Goal: Task Accomplishment & Management: Complete application form

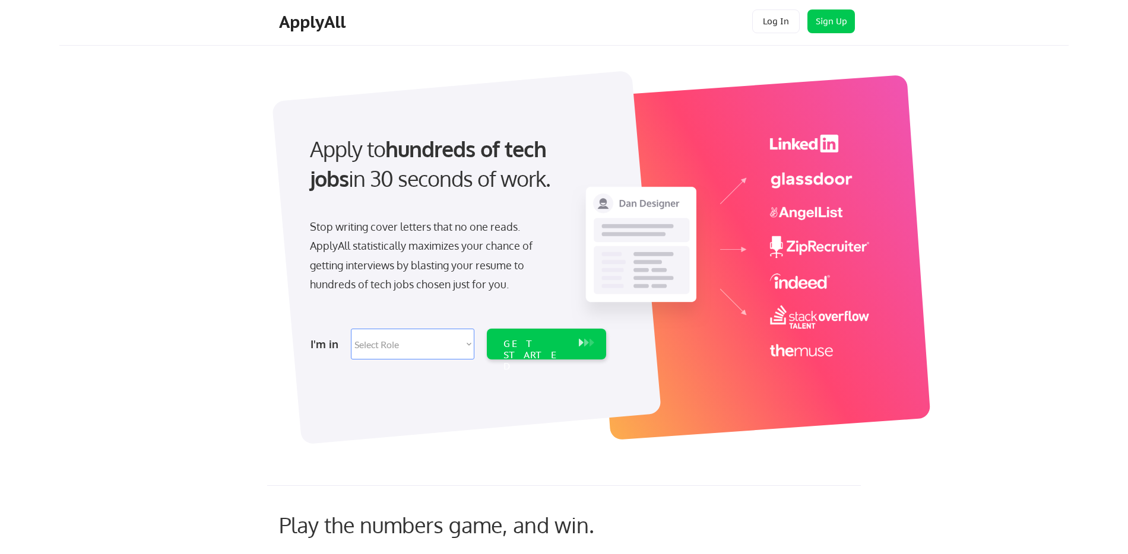
scroll to position [7, 0]
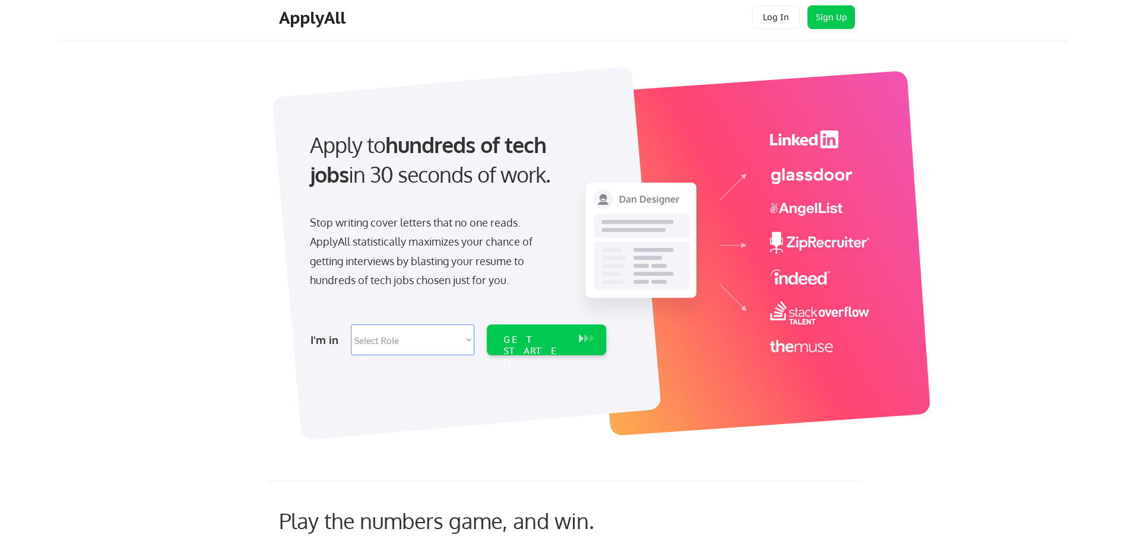
click at [409, 345] on select "Select Role Software Engineering Product Management Customer Success Sales UI/U…" at bounding box center [412, 340] width 123 height 31
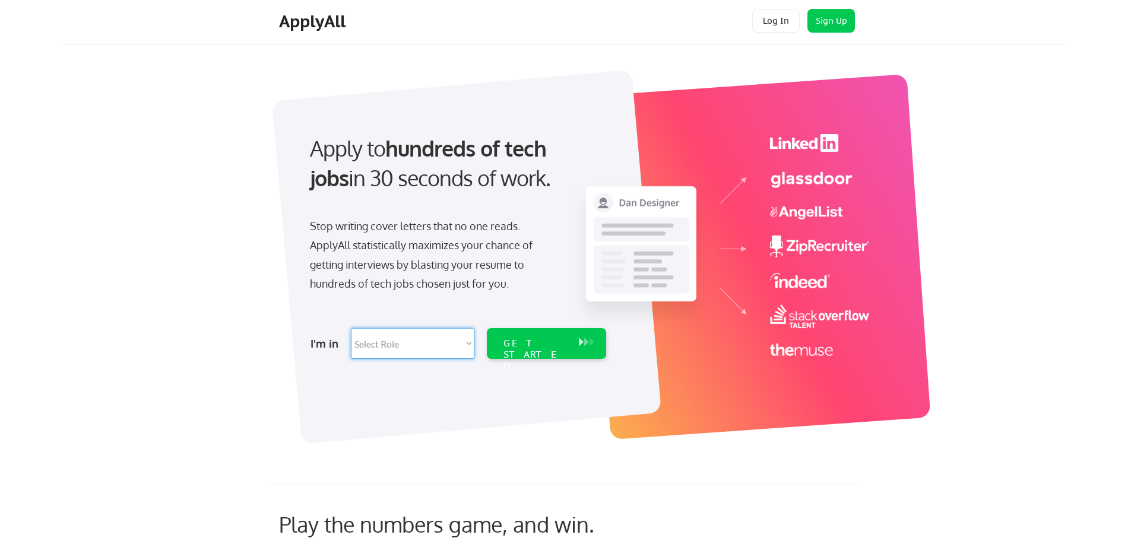
scroll to position [0, 0]
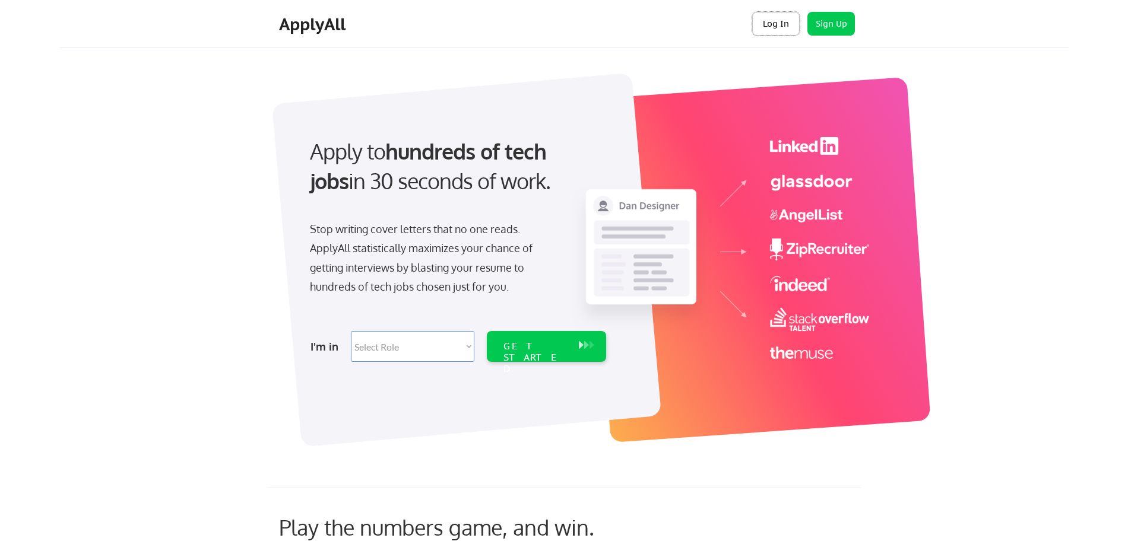
click at [789, 20] on button "Log In" at bounding box center [775, 24] width 47 height 24
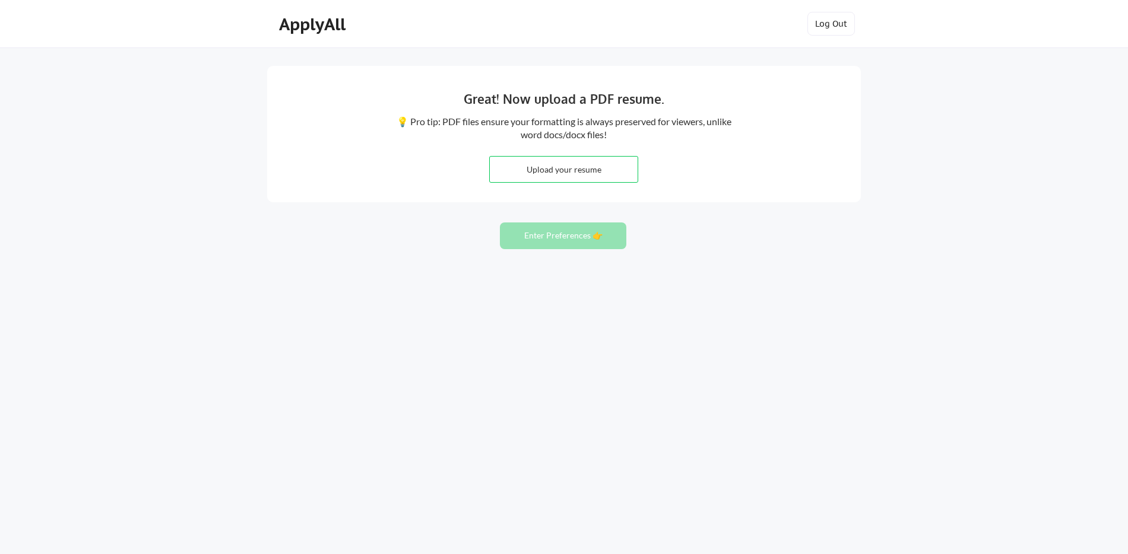
type input "C:\fakepath\Julie_Reinert Resume.pdf"
type input "C:\fakepath\JulieReinert_Resume.pdf"
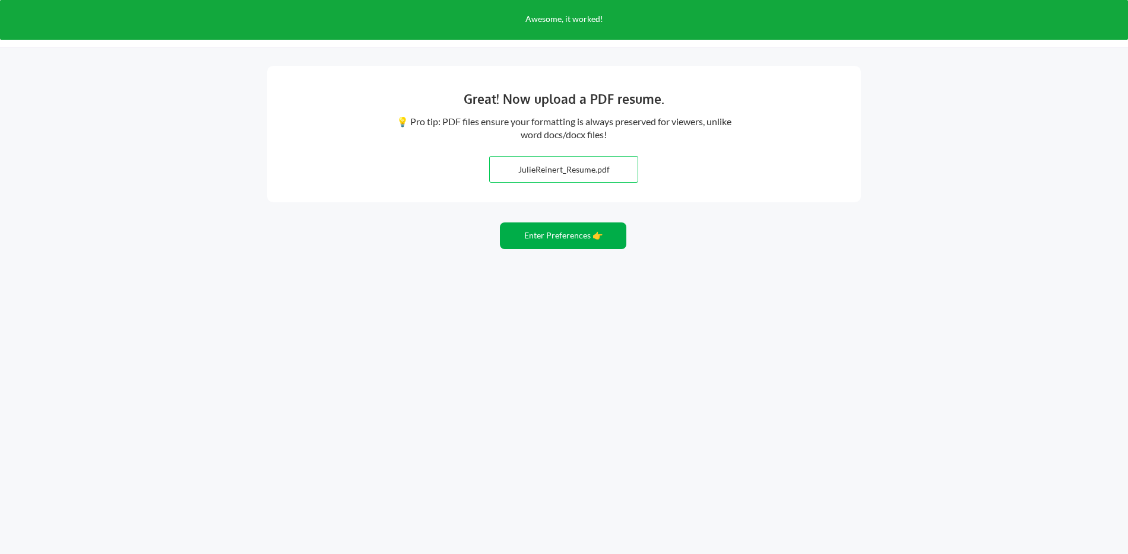
click at [578, 238] on button "Enter Preferences 👉" at bounding box center [563, 236] width 126 height 27
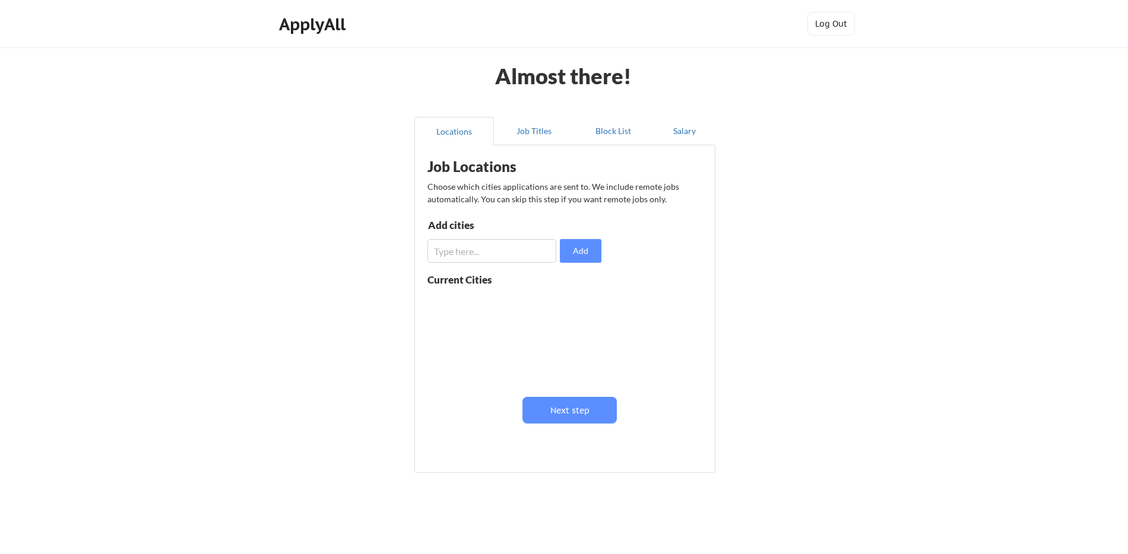
click at [524, 257] on input "input" at bounding box center [491, 251] width 129 height 24
type input "[GEOGRAPHIC_DATA]"
click at [577, 252] on button "Add" at bounding box center [581, 251] width 42 height 24
click at [507, 253] on input "input" at bounding box center [491, 251] width 129 height 24
type input "North Aurora, IL"
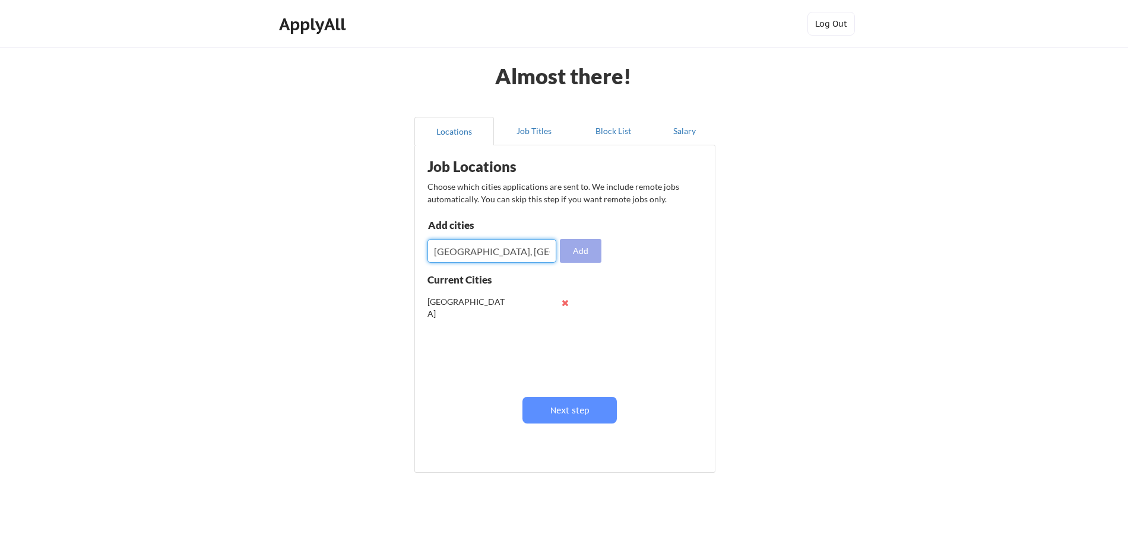
click at [580, 252] on button "Add" at bounding box center [581, 251] width 42 height 24
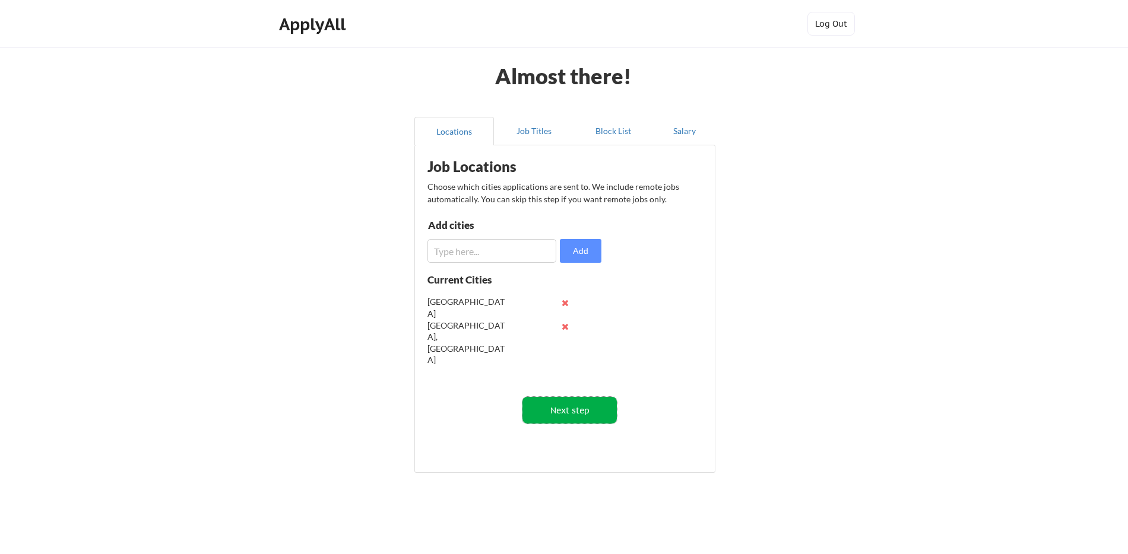
click at [583, 413] on button "Next step" at bounding box center [569, 410] width 94 height 27
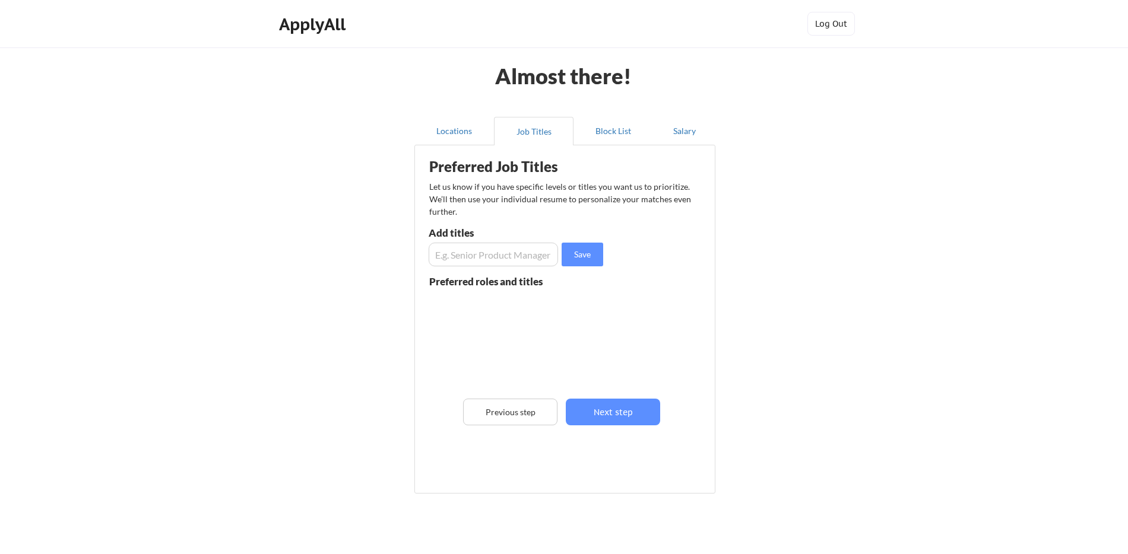
click at [509, 264] on input "input" at bounding box center [492, 255] width 129 height 24
type input "Accounts Receivable Manager"
drag, startPoint x: 598, startPoint y: 259, endPoint x: 513, endPoint y: 258, distance: 84.3
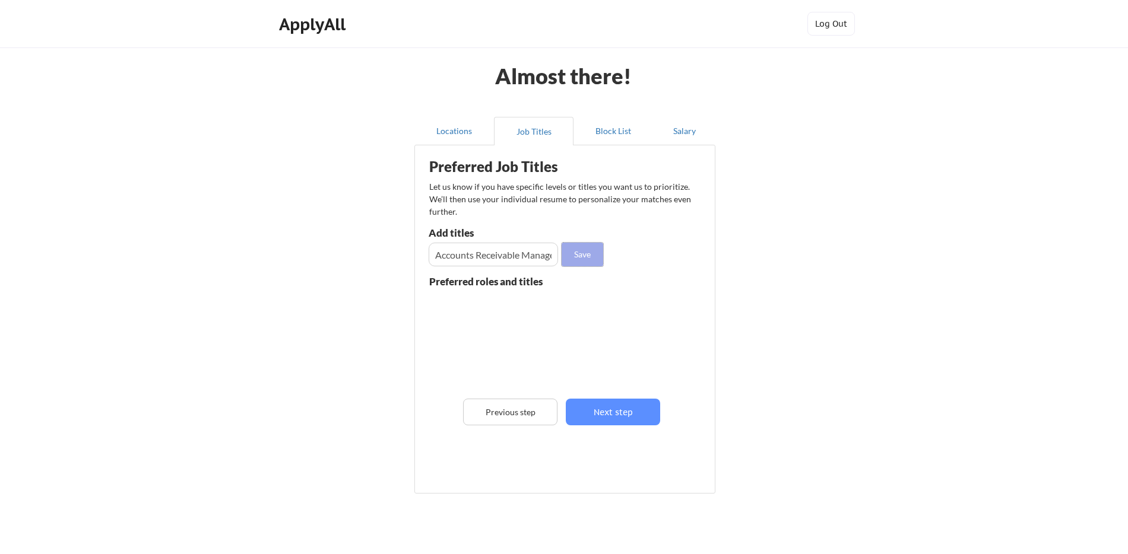
click at [597, 259] on button "Save" at bounding box center [582, 255] width 42 height 24
drag, startPoint x: 470, startPoint y: 304, endPoint x: 506, endPoint y: 304, distance: 35.6
click at [506, 304] on div "Accounts Receivable Manager" at bounding box center [513, 308] width 168 height 31
copy div "Accounts Receivable"
click at [500, 253] on input "input" at bounding box center [492, 255] width 129 height 24
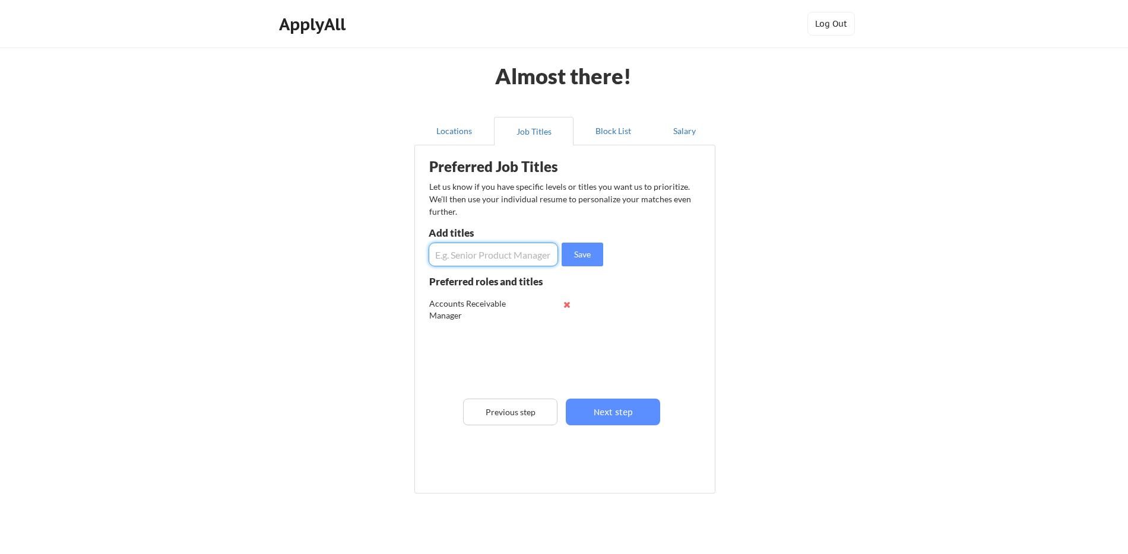
paste input "Accounts Receivable"
type input "Accounts Receivable"
click at [578, 254] on button "Save" at bounding box center [582, 255] width 42 height 24
click at [519, 257] on input "input" at bounding box center [492, 255] width 129 height 24
type input "Accounting"
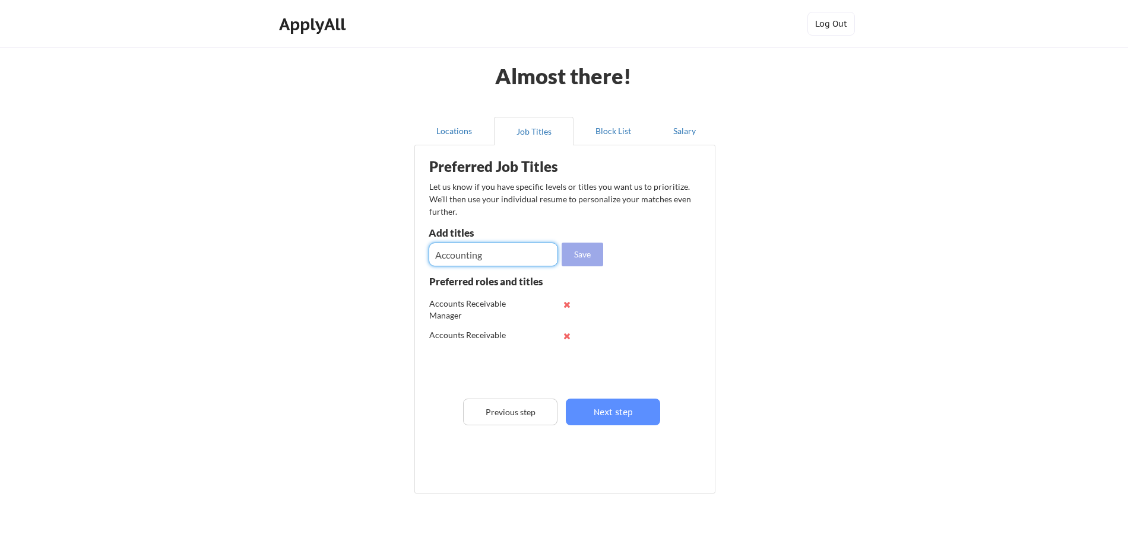
drag, startPoint x: 598, startPoint y: 257, endPoint x: 547, endPoint y: 255, distance: 51.1
click at [598, 257] on button "Save" at bounding box center [582, 255] width 42 height 24
click at [507, 253] on input "input" at bounding box center [492, 255] width 129 height 24
type input "Sr. Accountant"
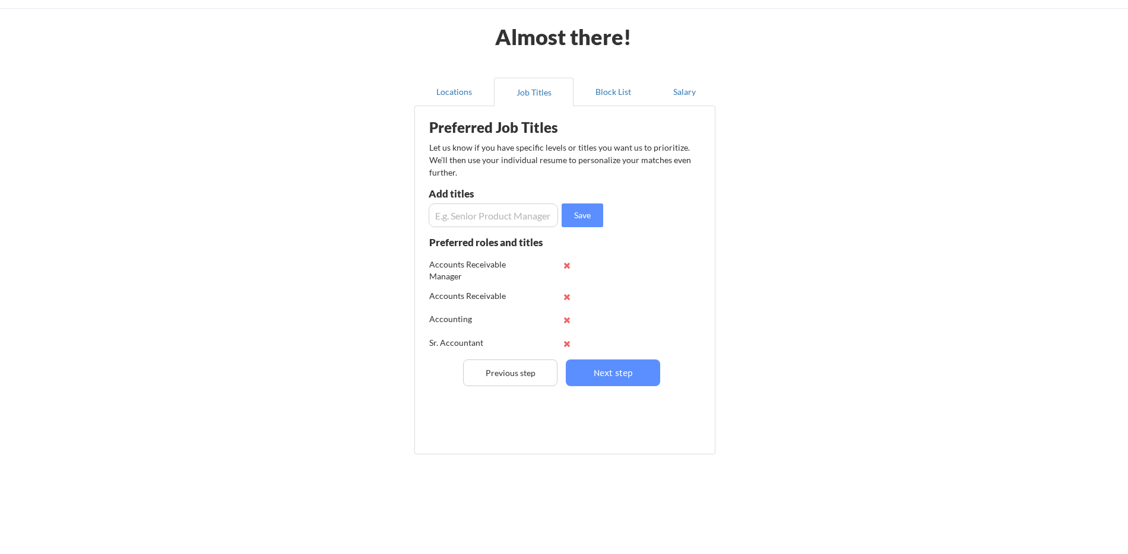
scroll to position [48, 0]
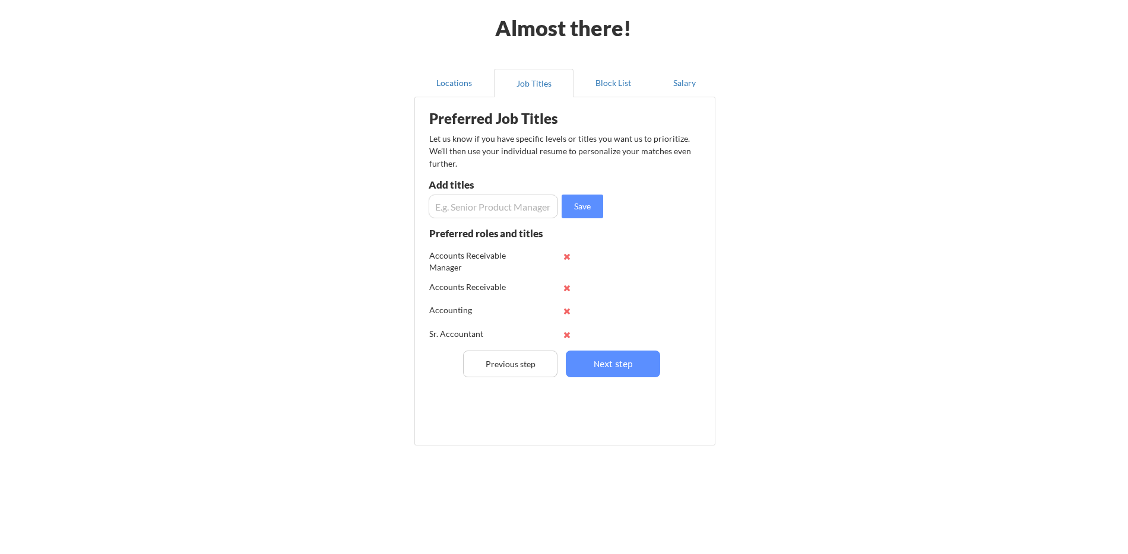
click at [512, 212] on input "input" at bounding box center [492, 207] width 129 height 24
type input "Finance"
click at [581, 214] on button "Save" at bounding box center [582, 207] width 42 height 24
click at [574, 357] on button "Next step" at bounding box center [613, 364] width 94 height 27
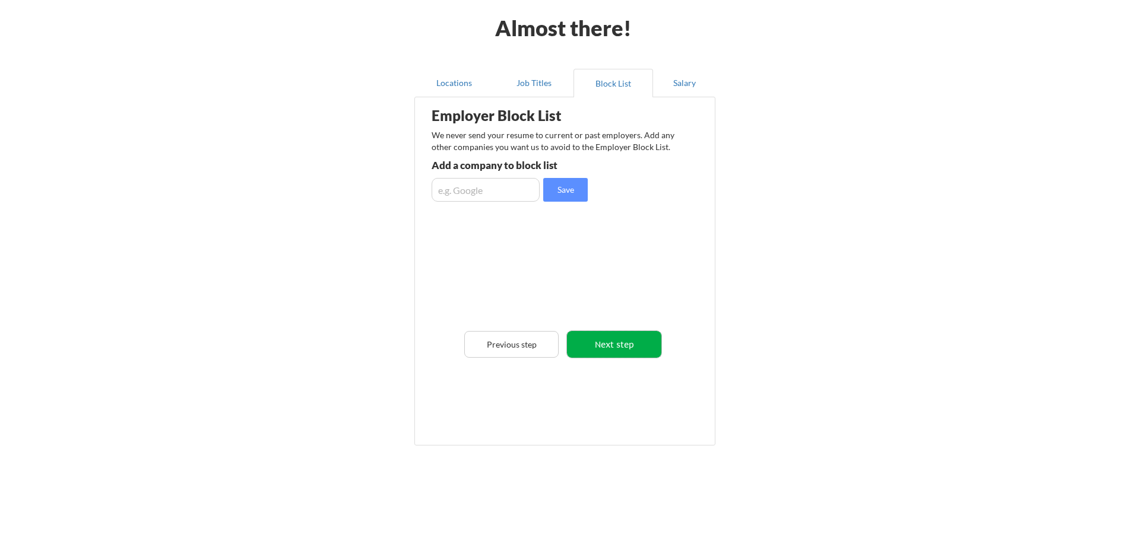
click at [590, 347] on button "Next step" at bounding box center [614, 344] width 94 height 27
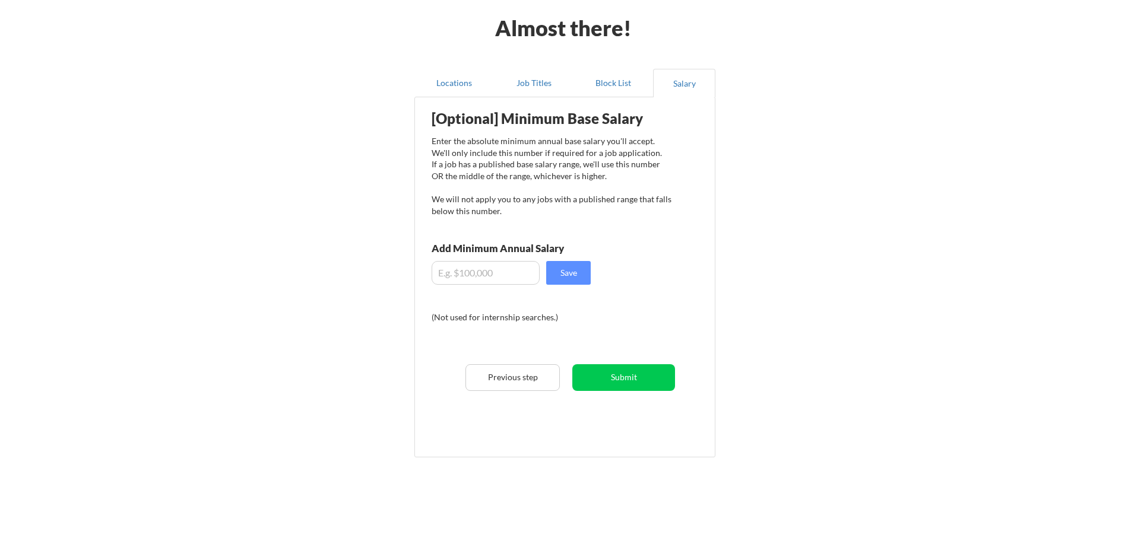
click at [506, 280] on input "input" at bounding box center [485, 273] width 108 height 24
click at [581, 278] on button "Save" at bounding box center [568, 273] width 45 height 24
click at [450, 275] on input "input" at bounding box center [485, 273] width 108 height 24
type input "$90,000"
click at [565, 278] on button "Save" at bounding box center [568, 273] width 45 height 24
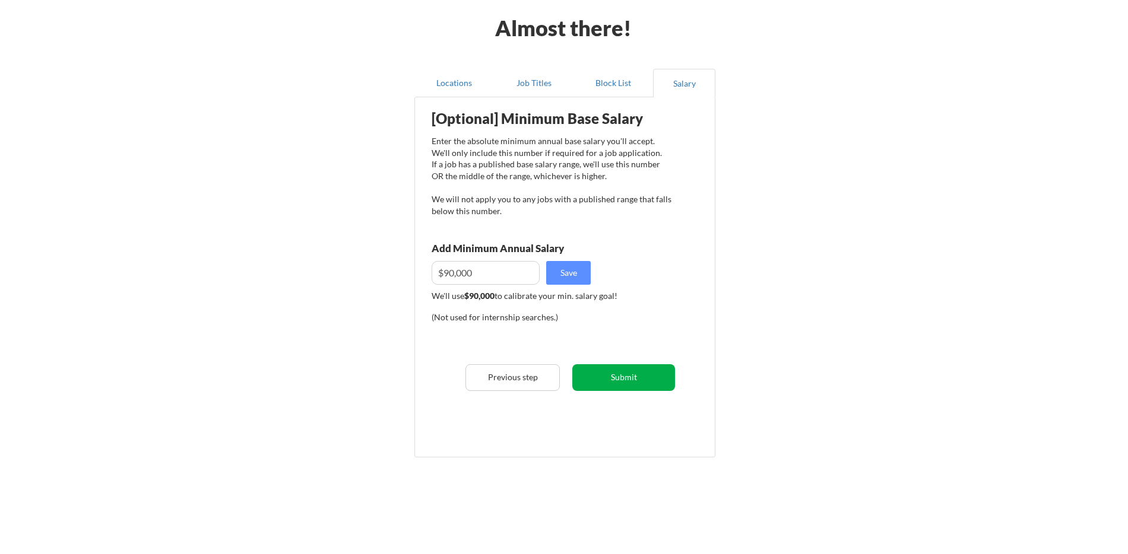
click at [625, 370] on button "Submit" at bounding box center [623, 377] width 103 height 27
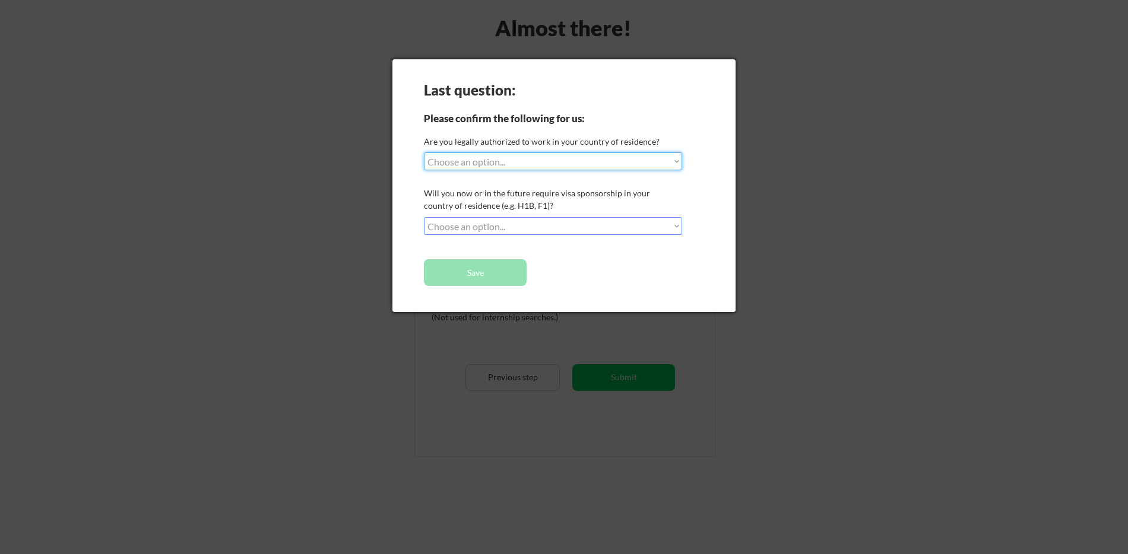
click at [505, 161] on select "Choose an option... Yes, I am a US Citizen Yes, I am a Canadian Citizen Yes, I …" at bounding box center [553, 162] width 258 height 18
select select ""yes__i_am_a_us_citizen""
click at [424, 153] on select "Choose an option... Yes, I am a US Citizen Yes, I am a Canadian Citizen Yes, I …" at bounding box center [553, 162] width 258 height 18
click at [503, 223] on select "Choose an option... No, I will not need sponsorship Yes, I will need sponsorship" at bounding box center [553, 226] width 258 height 18
select select ""no__i_will_not_need_sponsorship""
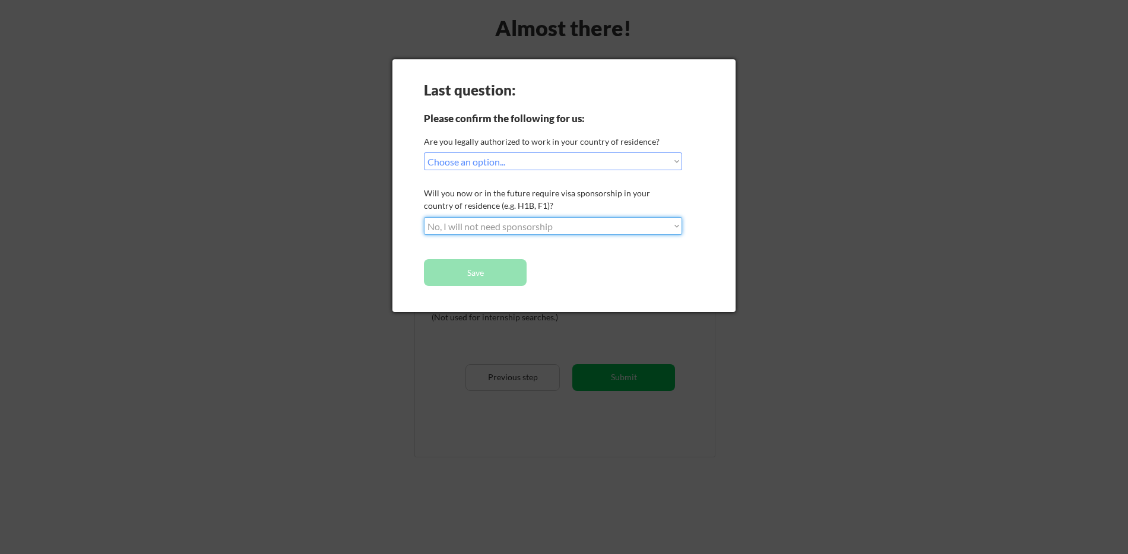
click at [424, 217] on select "Choose an option... No, I will not need sponsorship Yes, I will need sponsorship" at bounding box center [553, 226] width 258 height 18
drag, startPoint x: 500, startPoint y: 280, endPoint x: 515, endPoint y: 278, distance: 14.9
click at [500, 280] on button "Save" at bounding box center [475, 272] width 103 height 27
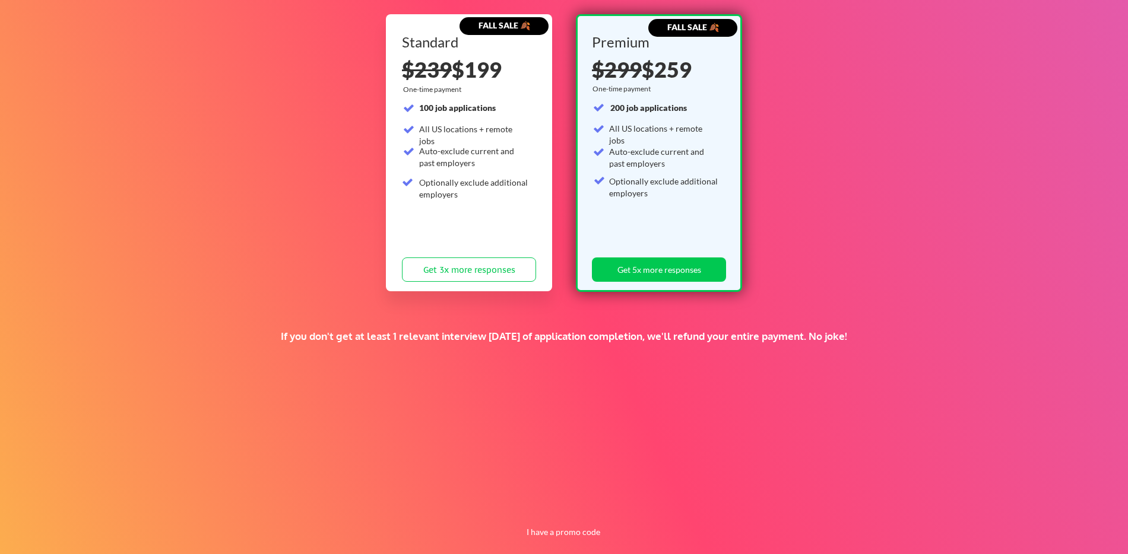
scroll to position [142, 0]
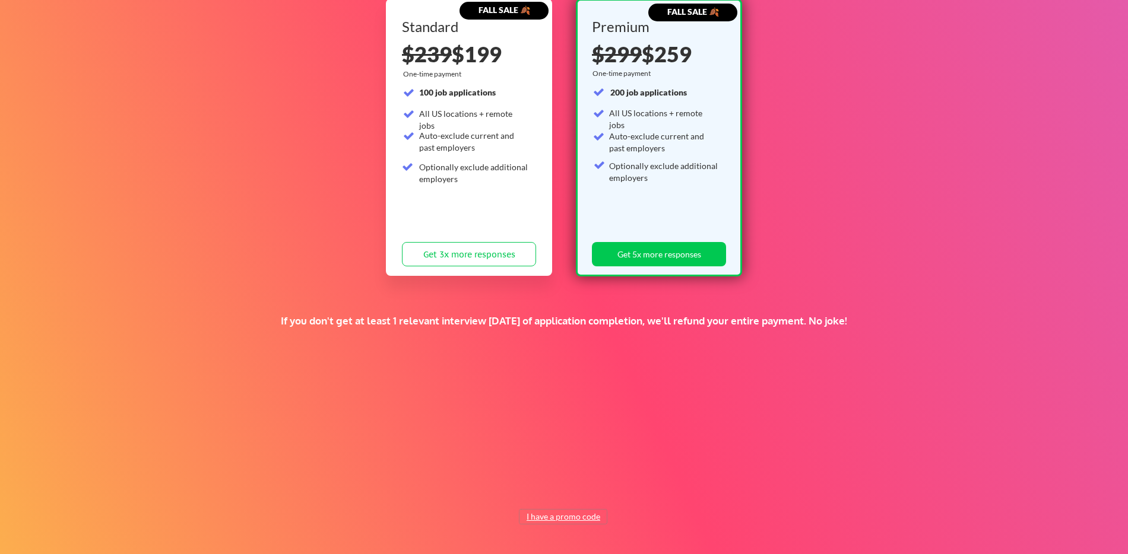
click at [563, 516] on button "I have a promo code" at bounding box center [562, 517] width 87 height 14
click at [563, 497] on input "input" at bounding box center [534, 489] width 110 height 24
paste input "TIMEISMONEY"
click at [613, 496] on button "Submit" at bounding box center [626, 489] width 62 height 24
drag, startPoint x: 566, startPoint y: 488, endPoint x: 347, endPoint y: 482, distance: 219.7
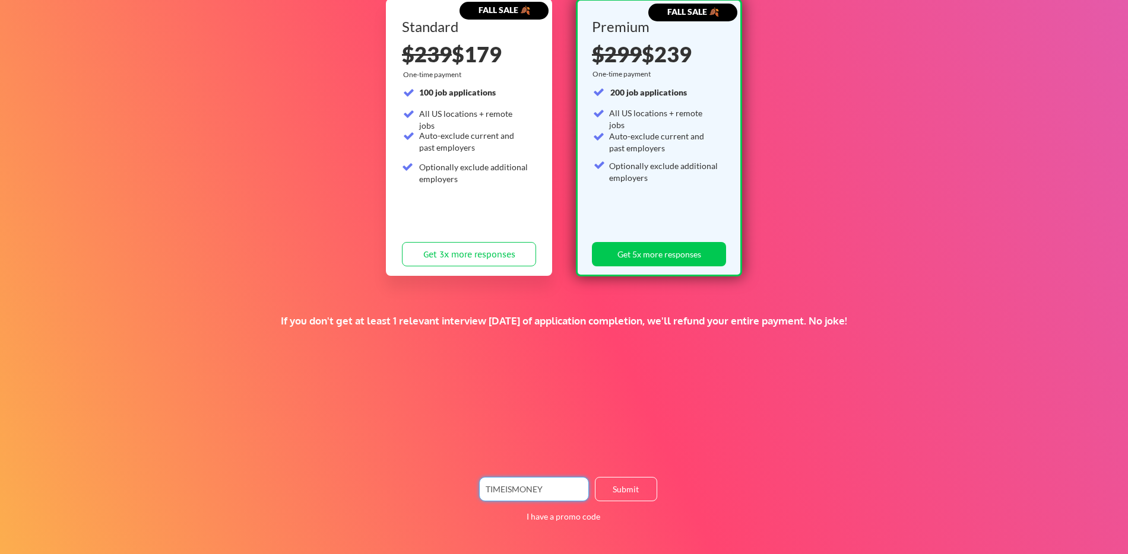
click at [347, 482] on div "Supercharge your job search for the price of a fancy dinner. FALL SALE 🍂 Standa…" at bounding box center [564, 230] width 1128 height 649
paste input "FACU"
type input "FACU"
click at [606, 491] on button "Submit" at bounding box center [626, 489] width 62 height 24
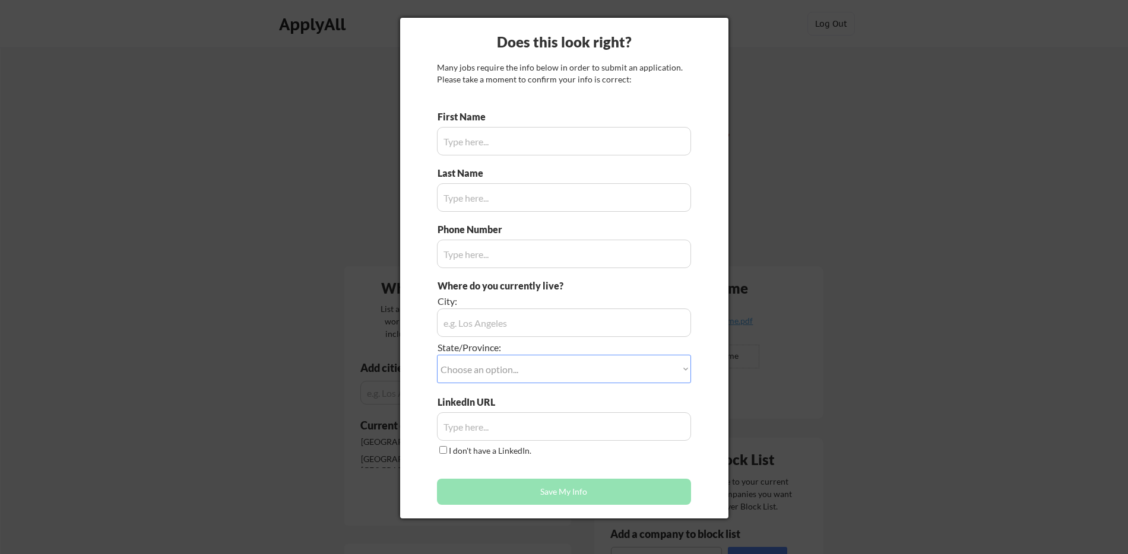
click at [172, 253] on div at bounding box center [564, 277] width 1128 height 554
